Goal: Information Seeking & Learning: Learn about a topic

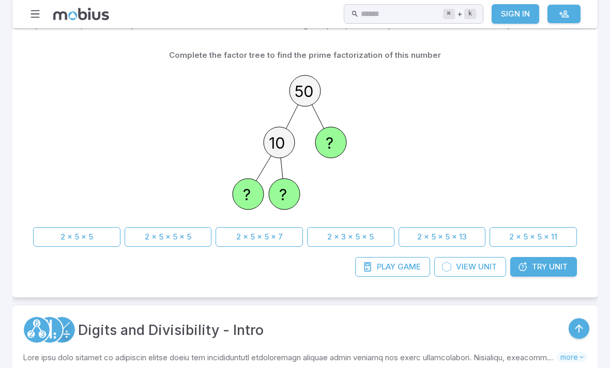
scroll to position [237, 0]
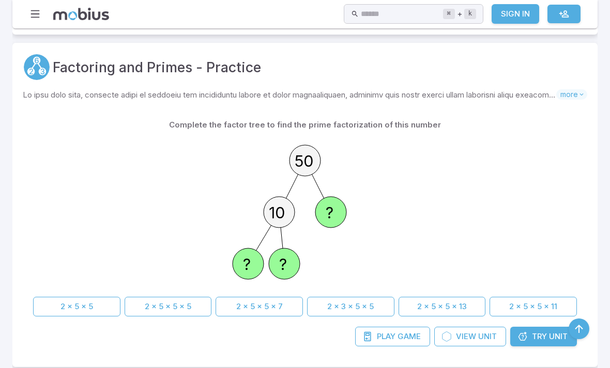
click at [36, 19] on icon "button" at bounding box center [34, 13] width 11 height 11
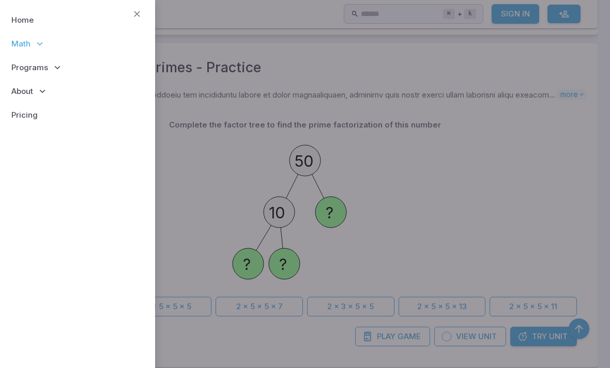
click at [23, 16] on link "Home" at bounding box center [77, 20] width 138 height 24
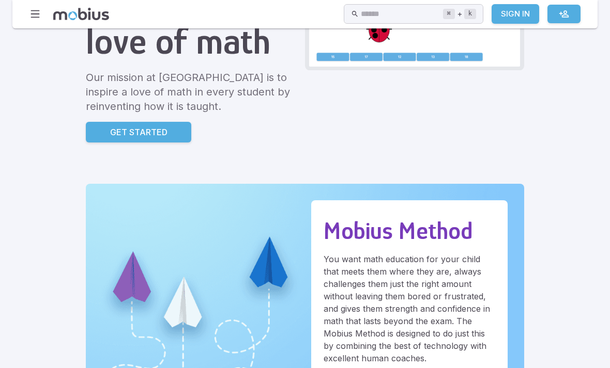
click at [86, 142] on link "Get Started" at bounding box center [138, 132] width 105 height 21
click at [110, 126] on p "Get Started" at bounding box center [138, 132] width 57 height 12
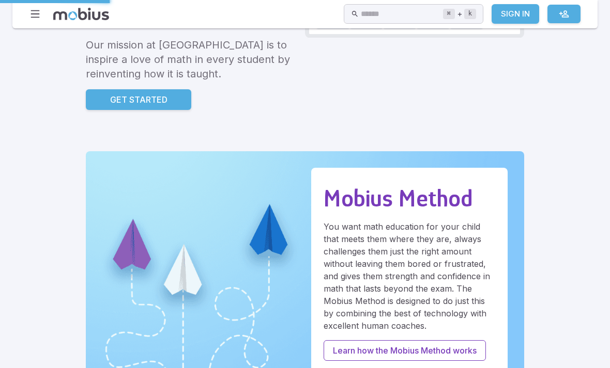
scroll to position [195, 0]
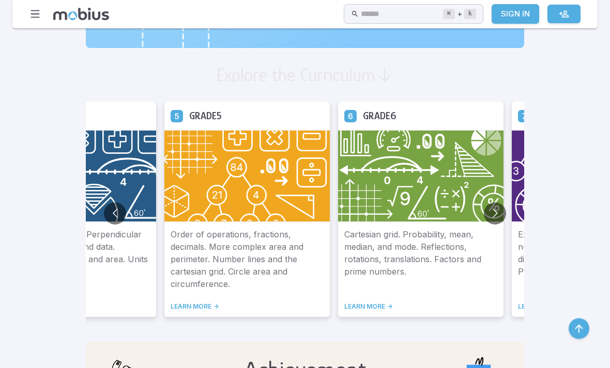
scroll to position [561, 0]
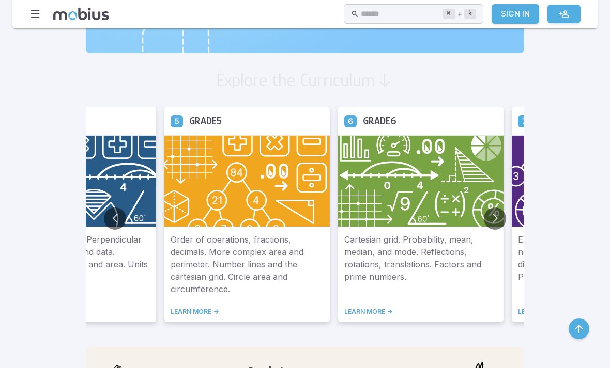
click at [338, 212] on img at bounding box center [420, 181] width 165 height 92
click at [344, 293] on p "Cartesian grid. Probability, mean, median, and mode. Reflections, rotations, tr…" at bounding box center [420, 265] width 153 height 62
click at [352, 198] on img at bounding box center [420, 181] width 165 height 92
click at [338, 322] on div "Cartesian grid. Probability, mean, median, and mode. Reflections, rotations, tr…" at bounding box center [420, 274] width 165 height 95
click at [344, 311] on link "LEARN MORE ->" at bounding box center [420, 312] width 153 height 8
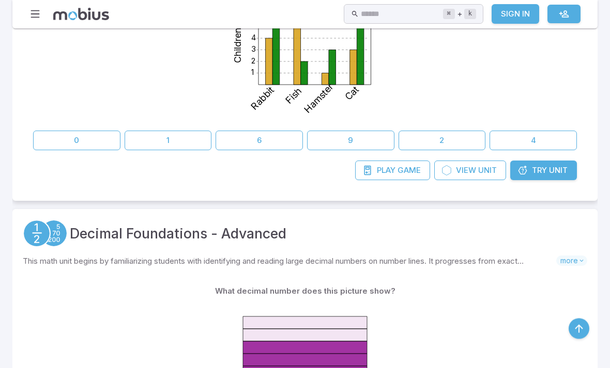
scroll to position [380, 0]
click at [530, 174] on link "Try Unit" at bounding box center [543, 171] width 67 height 20
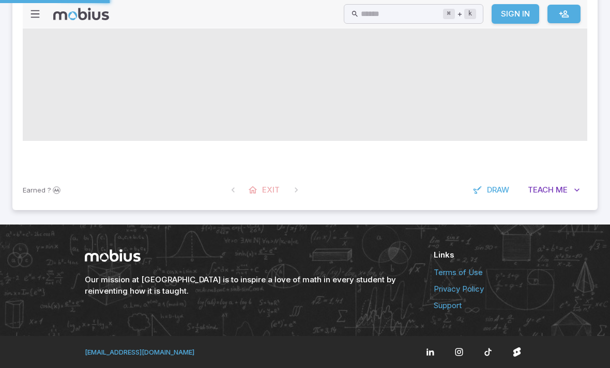
click at [543, 368] on html "Home Math Grade 1 Grade 2 Grade 3 Grade 4 Grade 5 Grade 6 Grade 7 Grade 8 Grade…" at bounding box center [305, 45] width 610 height 648
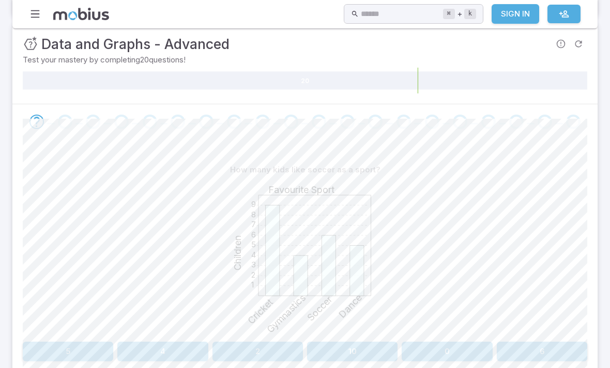
scroll to position [144, 0]
click at [540, 356] on button "6" at bounding box center [541, 353] width 90 height 20
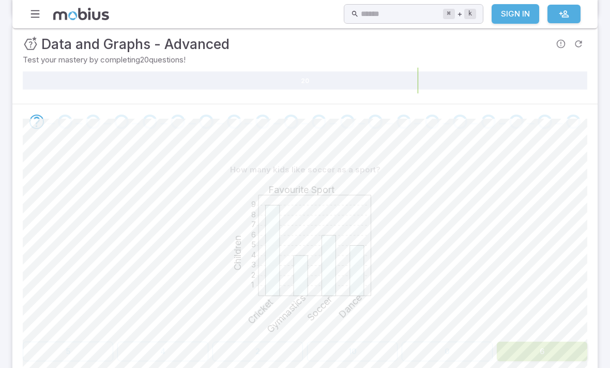
scroll to position [145, 0]
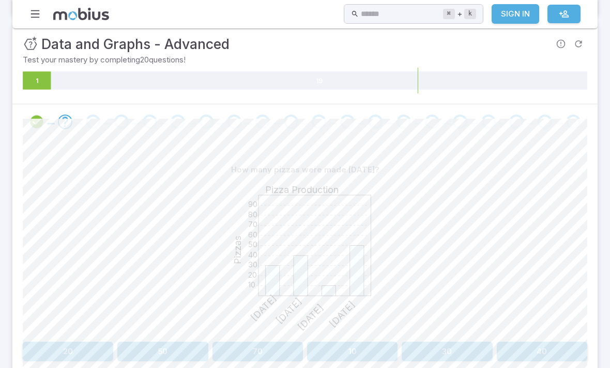
click at [333, 354] on button "10" at bounding box center [352, 352] width 90 height 20
click at [400, 367] on div "What sport do 8 children like most? 1 2 3 4 5 6 7 8 9 Favourite Sport Children …" at bounding box center [305, 264] width 564 height 251
click at [400, 366] on div "What sport do 8 children like most? 1 2 3 4 5 6 7 8 9 Favourite Sport Children …" at bounding box center [305, 264] width 564 height 251
click at [337, 347] on button "Swimming" at bounding box center [376, 352] width 138 height 20
click at [392, 353] on button "Tuesday" at bounding box center [376, 352] width 138 height 20
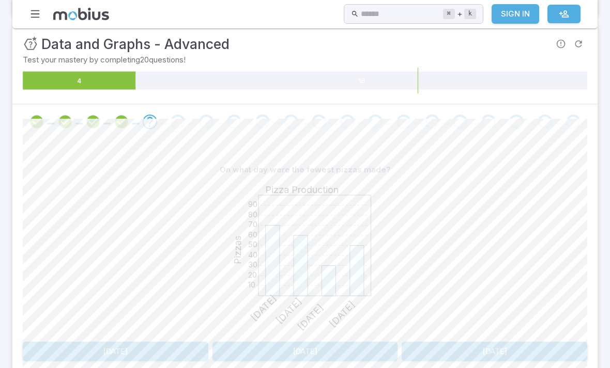
click at [166, 353] on button "Wednesday" at bounding box center [115, 352] width 185 height 20
click at [75, 359] on button "8" at bounding box center [68, 352] width 90 height 20
click at [517, 357] on button "1" at bounding box center [532, 352] width 110 height 20
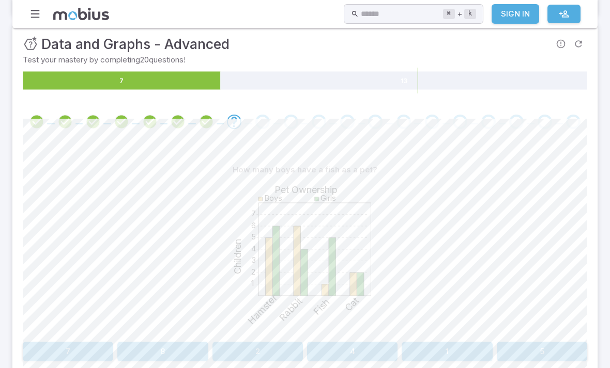
scroll to position [142, 0]
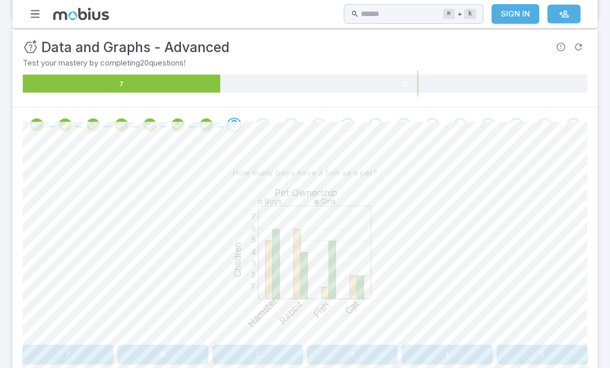
click at [453, 351] on button "1" at bounding box center [446, 355] width 90 height 20
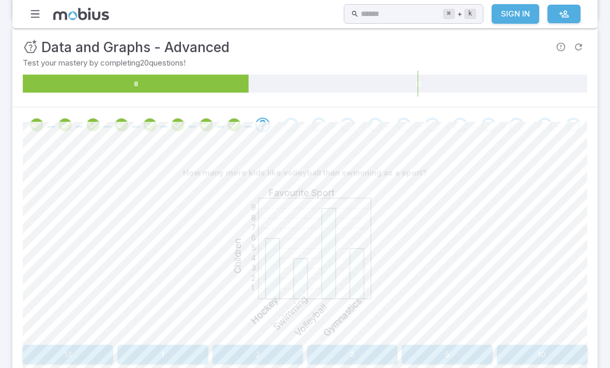
click at [461, 355] on button "5" at bounding box center [446, 355] width 90 height 20
click at [441, 368] on div "How many more pizzas were made on Monday than on Wednesday? 10 20 30 40 50 60 7…" at bounding box center [305, 268] width 564 height 251
click at [446, 368] on div "How many more pizzas were made on Monday than on Wednesday? 10 20 30 40 50 60 7…" at bounding box center [305, 268] width 564 height 251
click at [453, 353] on button "20" at bounding box center [446, 355] width 90 height 20
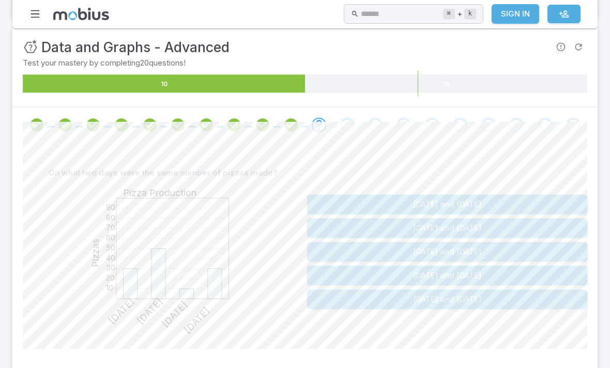
click at [501, 225] on button "Sunday and Wednesday" at bounding box center [447, 229] width 280 height 20
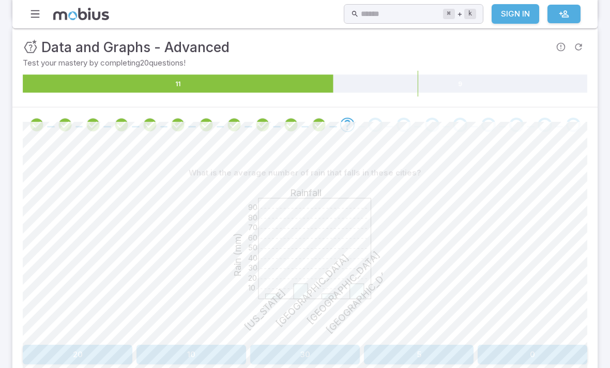
click at [191, 368] on div "What is the average number of rain that falls in these cities? 10 20 30 40 50 6…" at bounding box center [305, 268] width 564 height 251
click at [193, 361] on button "10" at bounding box center [191, 355] width 110 height 20
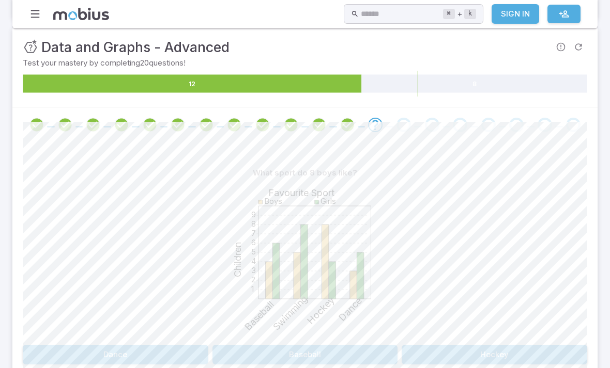
click at [469, 354] on button "Hockey" at bounding box center [493, 355] width 185 height 20
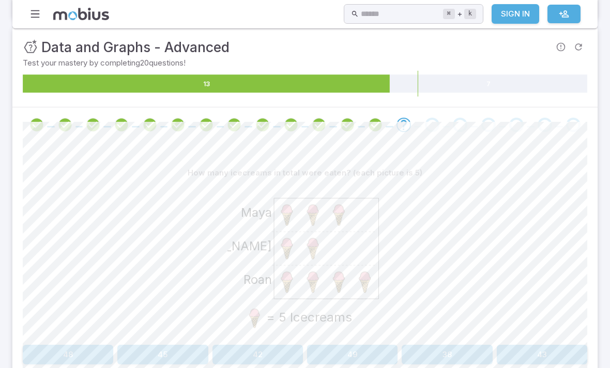
click at [175, 352] on button "45" at bounding box center [162, 355] width 90 height 20
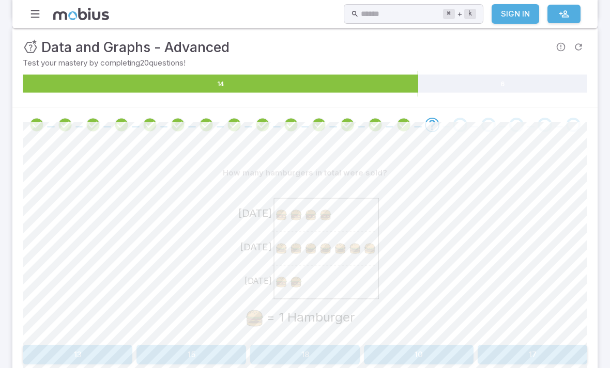
click at [112, 356] on button "13" at bounding box center [78, 355] width 110 height 20
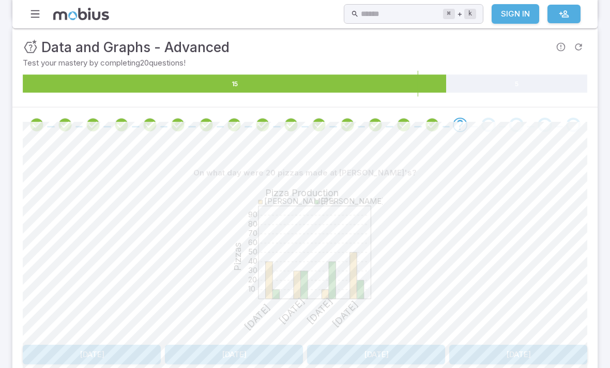
click at [125, 355] on button "Tuesday" at bounding box center [92, 355] width 138 height 20
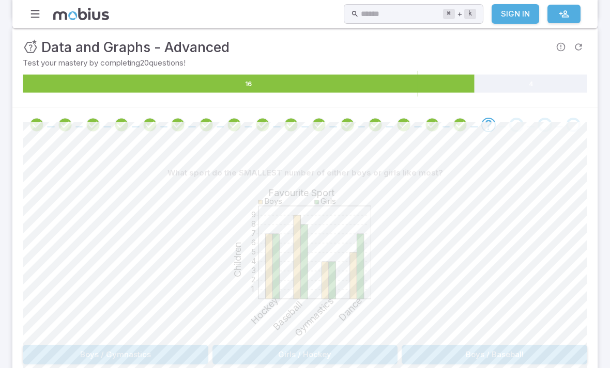
click at [98, 350] on button "Boys / Gymnastics" at bounding box center [115, 355] width 185 height 20
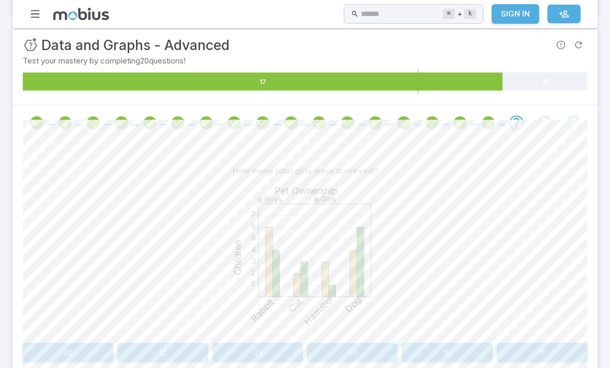
scroll to position [144, 0]
click at [351, 344] on button "14" at bounding box center [352, 353] width 90 height 20
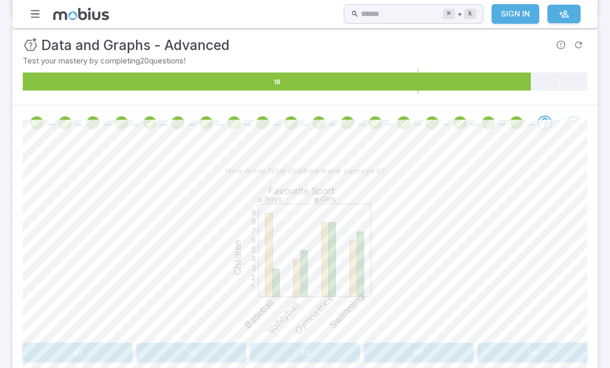
click at [350, 350] on button "42" at bounding box center [305, 353] width 110 height 20
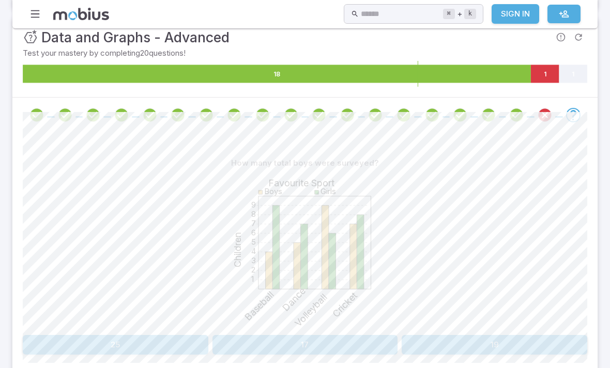
scroll to position [151, 0]
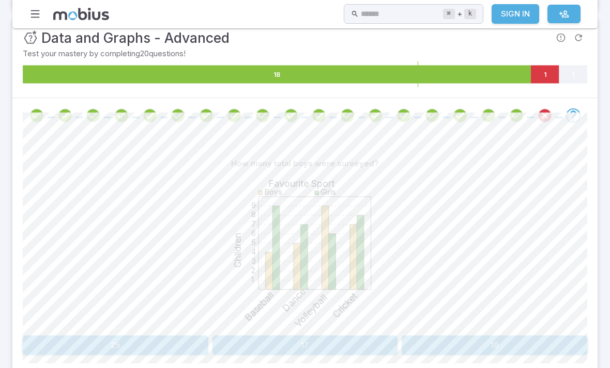
click at [53, 343] on button "25" at bounding box center [115, 346] width 185 height 20
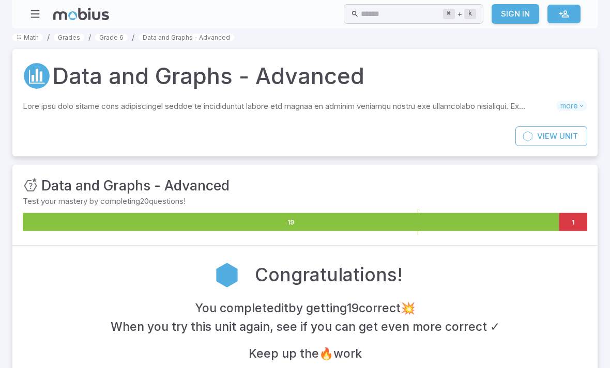
scroll to position [0, 0]
